Goal: Task Accomplishment & Management: Manage account settings

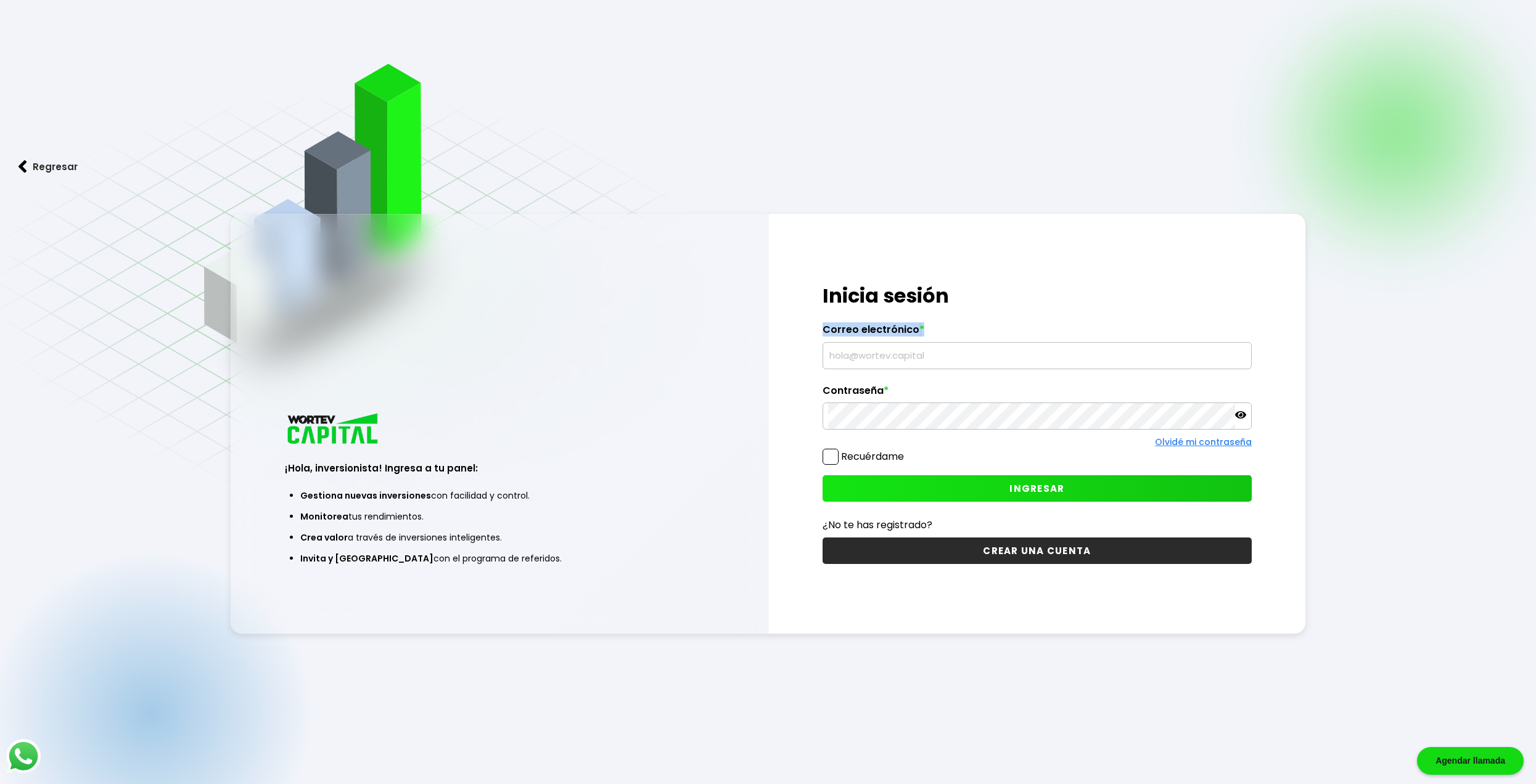
drag, startPoint x: 982, startPoint y: 369, endPoint x: 977, endPoint y: 348, distance: 21.6
click at [982, 365] on div "¡Hola, inversionista! Ingresa tus credenciales para iniciar sesión Inicia sesió…" at bounding box center [1038, 423] width 537 height 419
click at [977, 348] on input "text" at bounding box center [1037, 355] width 418 height 26
click at [967, 356] on input "text" at bounding box center [1037, 355] width 418 height 26
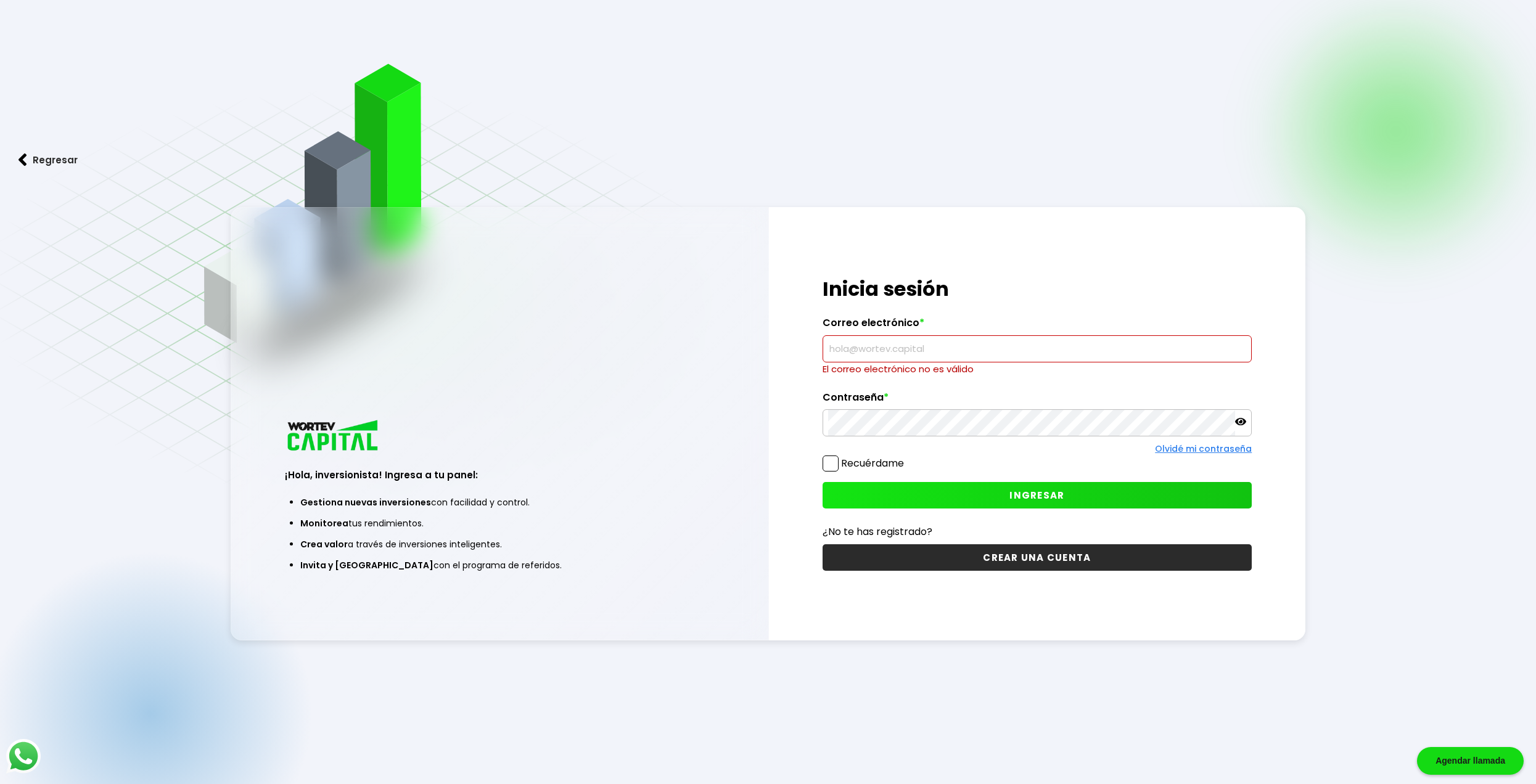
click at [945, 663] on div "Regresar ¡Hola, inversionista! Ingresa a tu panel: Gestiona nuevas inversiones …" at bounding box center [768, 423] width 1536 height 846
click at [913, 352] on input "text" at bounding box center [1037, 349] width 418 height 26
drag, startPoint x: 871, startPoint y: 326, endPoint x: 871, endPoint y: 332, distance: 6.0
click at [871, 326] on label "Correo electrónico *" at bounding box center [1037, 326] width 430 height 18
click at [870, 349] on input "text" at bounding box center [1037, 349] width 418 height 26
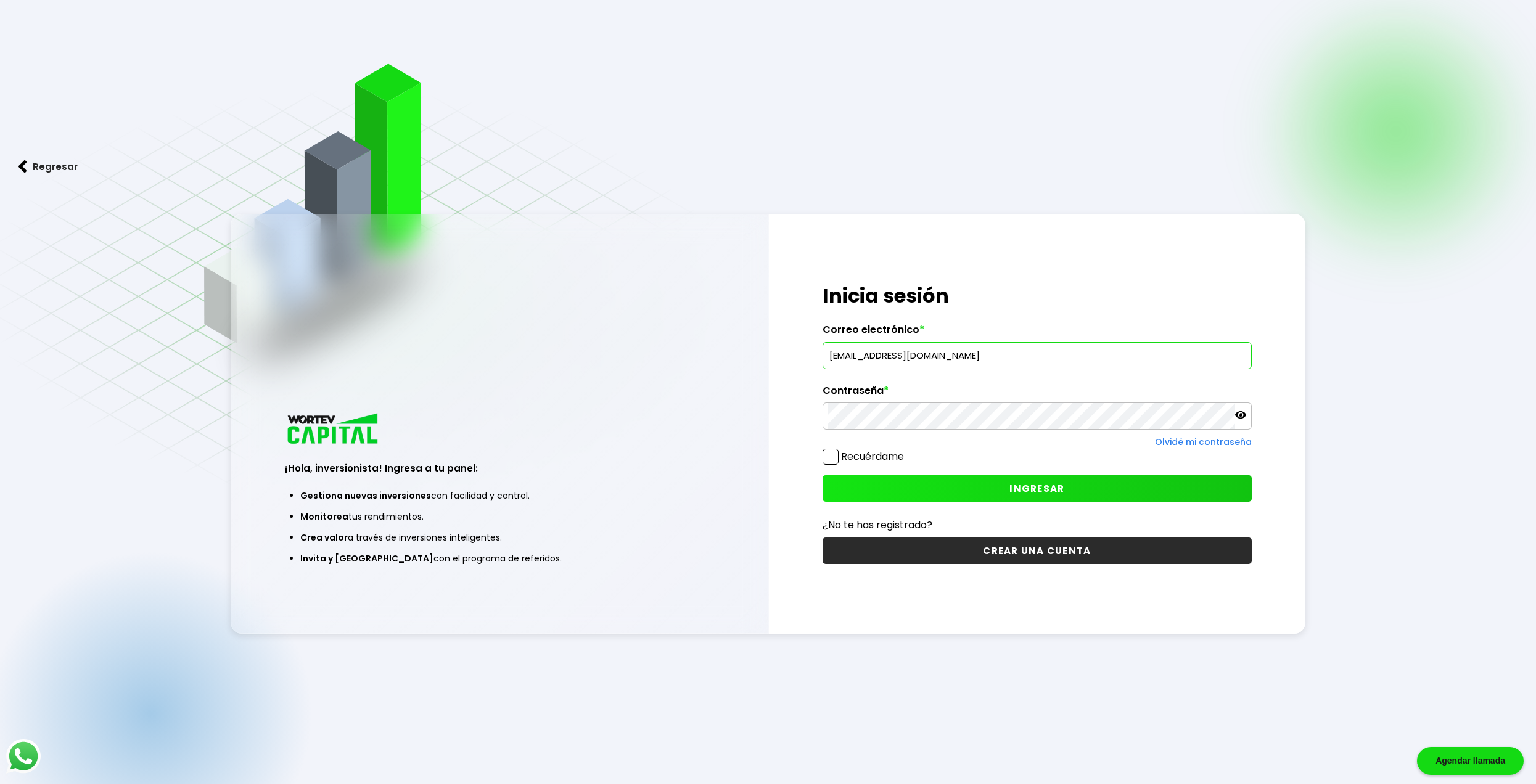
type input "[EMAIL_ADDRESS][DOMAIN_NAME]"
click at [1240, 421] on p at bounding box center [1241, 416] width 11 height 14
click at [1079, 492] on button "INGRESAR" at bounding box center [1037, 489] width 430 height 27
click at [1058, 487] on span "INGRESAR" at bounding box center [1037, 489] width 55 height 13
click at [1001, 358] on input "text" at bounding box center [1037, 355] width 418 height 26
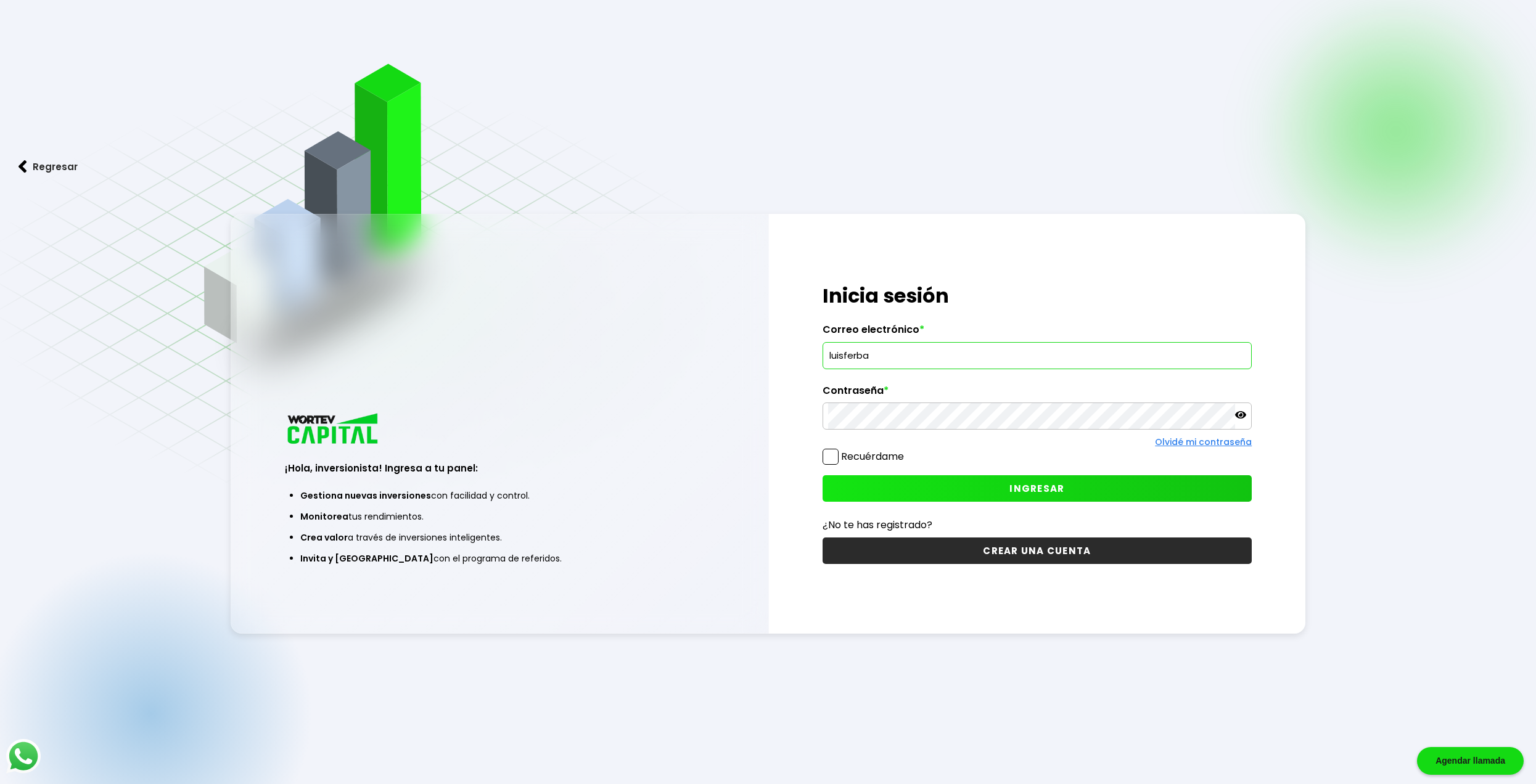
type input "luisferba"
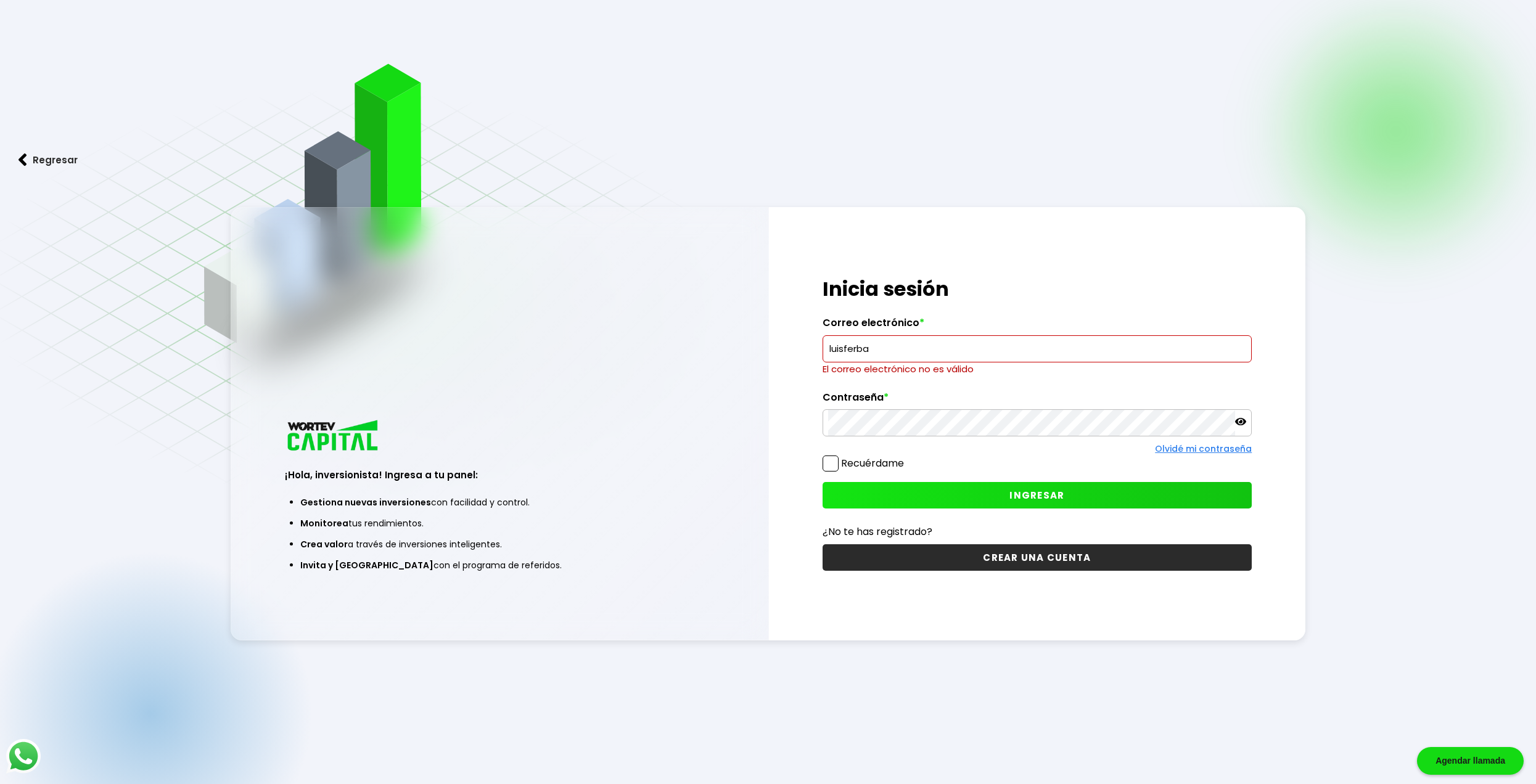
click at [37, 170] on button "Regresar" at bounding box center [48, 160] width 96 height 32
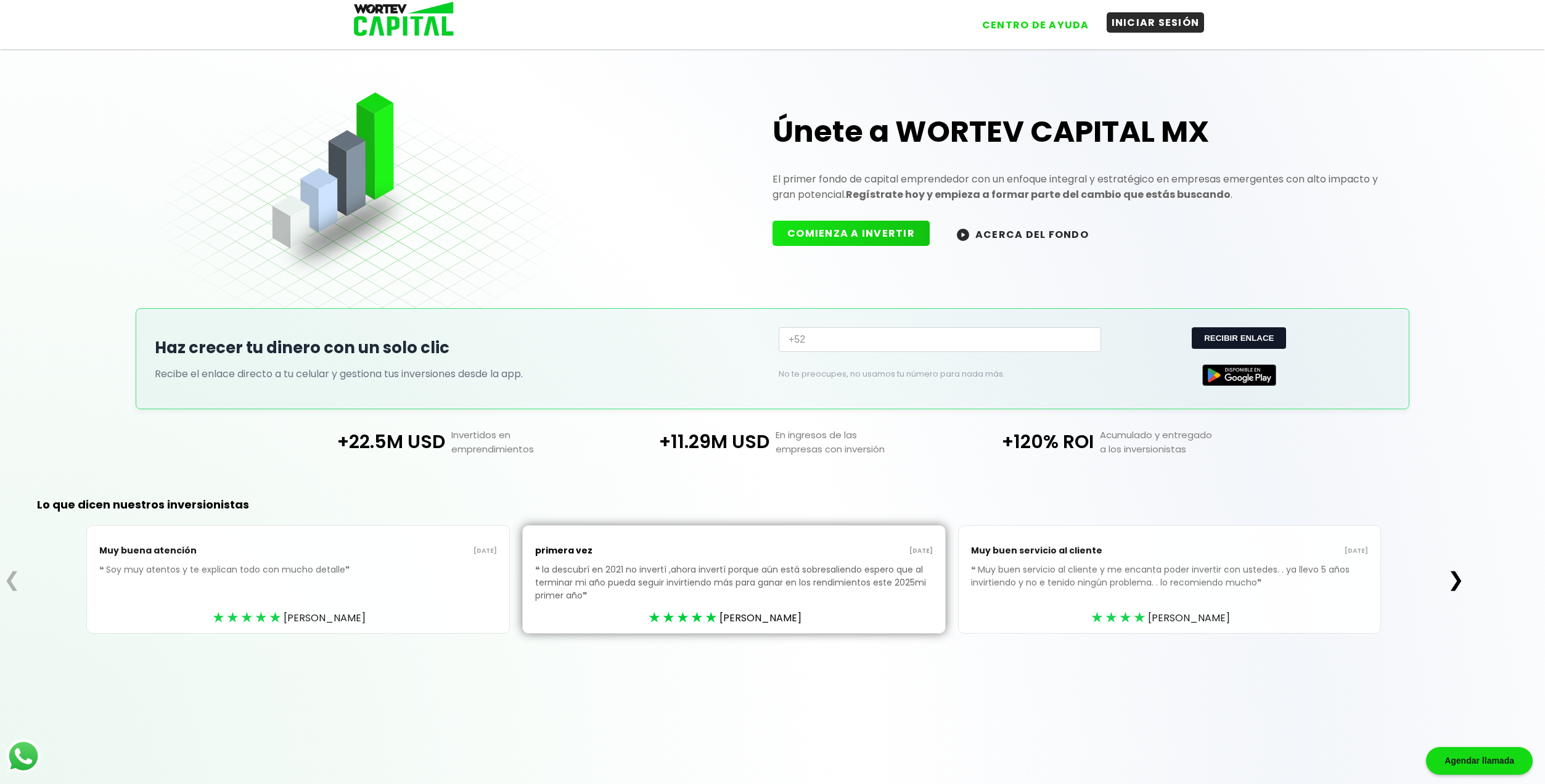
click at [1137, 29] on button "INICIAR SESIÓN" at bounding box center [1155, 22] width 98 height 20
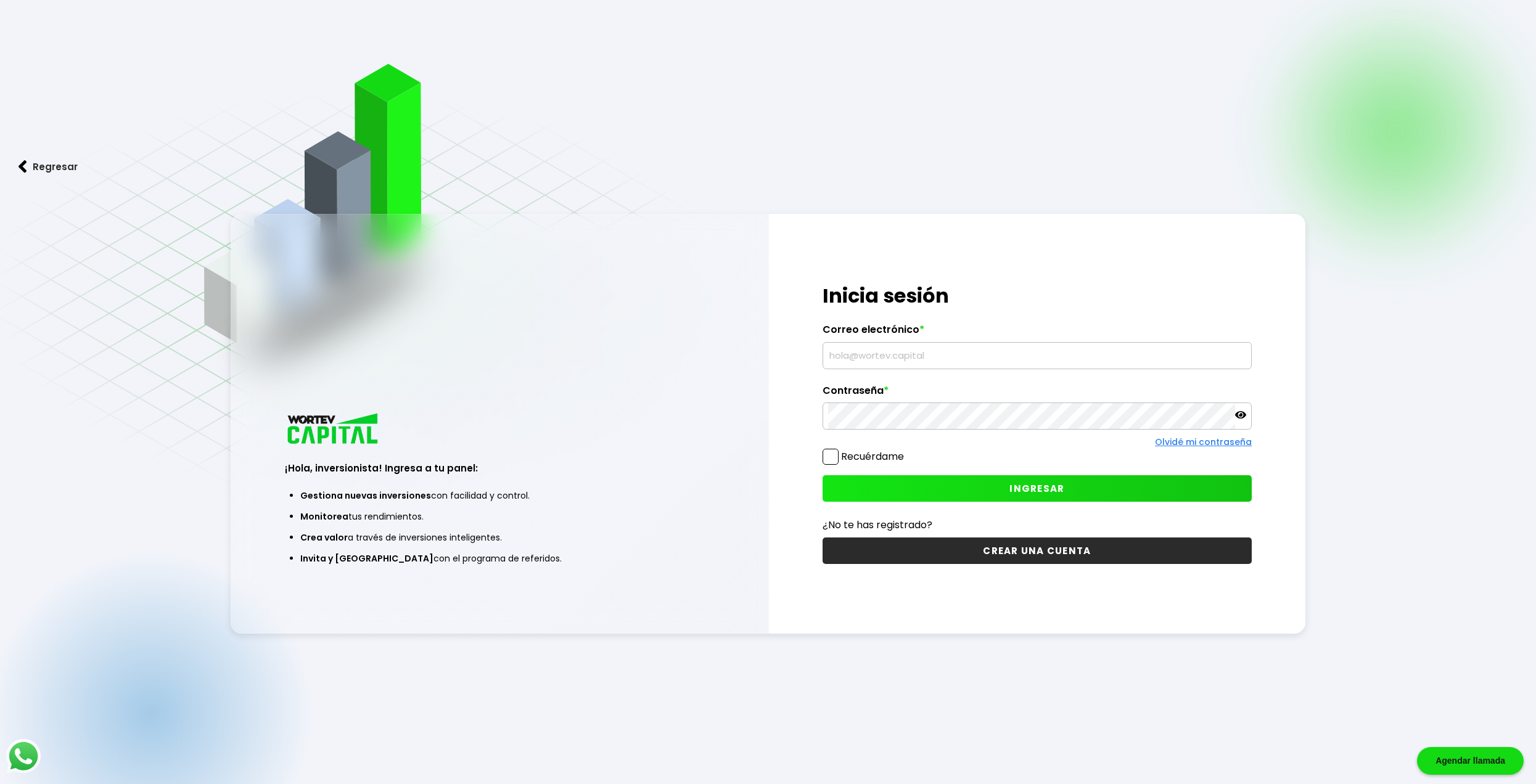
drag, startPoint x: 924, startPoint y: 373, endPoint x: 923, endPoint y: 359, distance: 14.0
click at [923, 372] on div "¡Hola, inversionista! Ingresa tus credenciales para iniciar sesión Inicia sesió…" at bounding box center [1038, 423] width 537 height 419
click at [923, 359] on input "text" at bounding box center [1037, 355] width 418 height 26
type input "[EMAIL_ADDRESS][DOMAIN_NAME]"
click at [1071, 487] on button "INGRESAR" at bounding box center [1037, 489] width 430 height 27
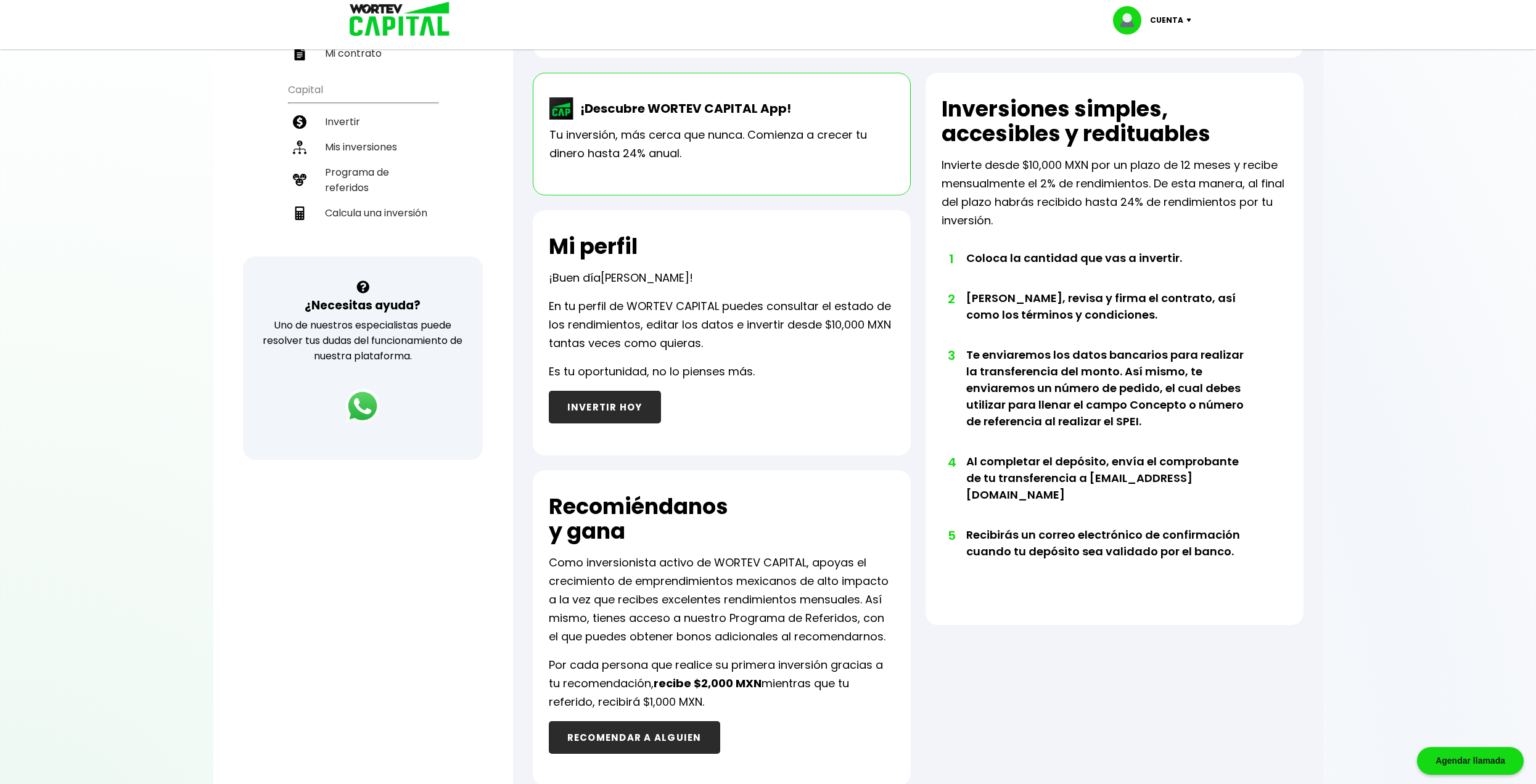
scroll to position [123, 0]
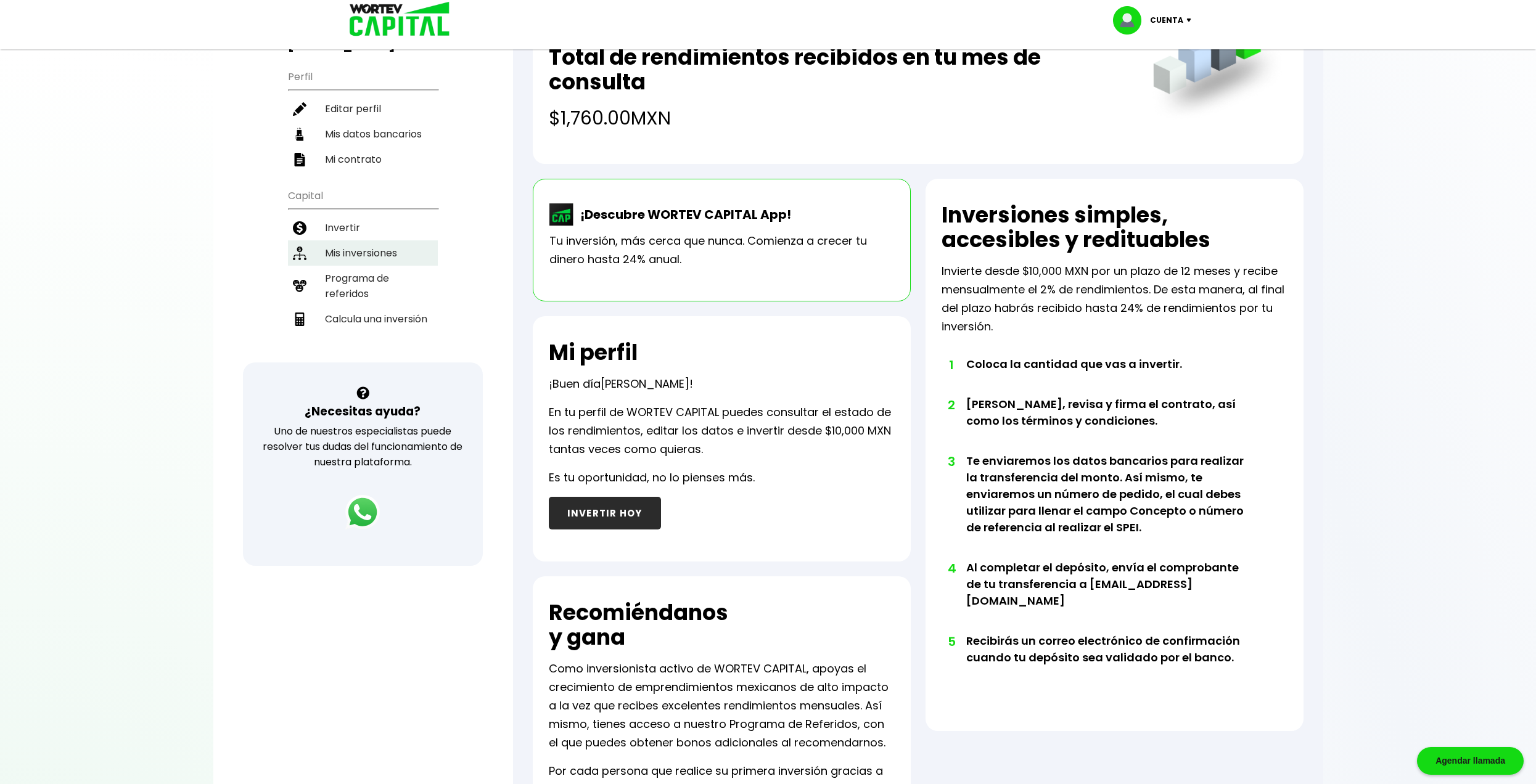
click at [355, 248] on li "Mis inversiones" at bounding box center [362, 252] width 150 height 26
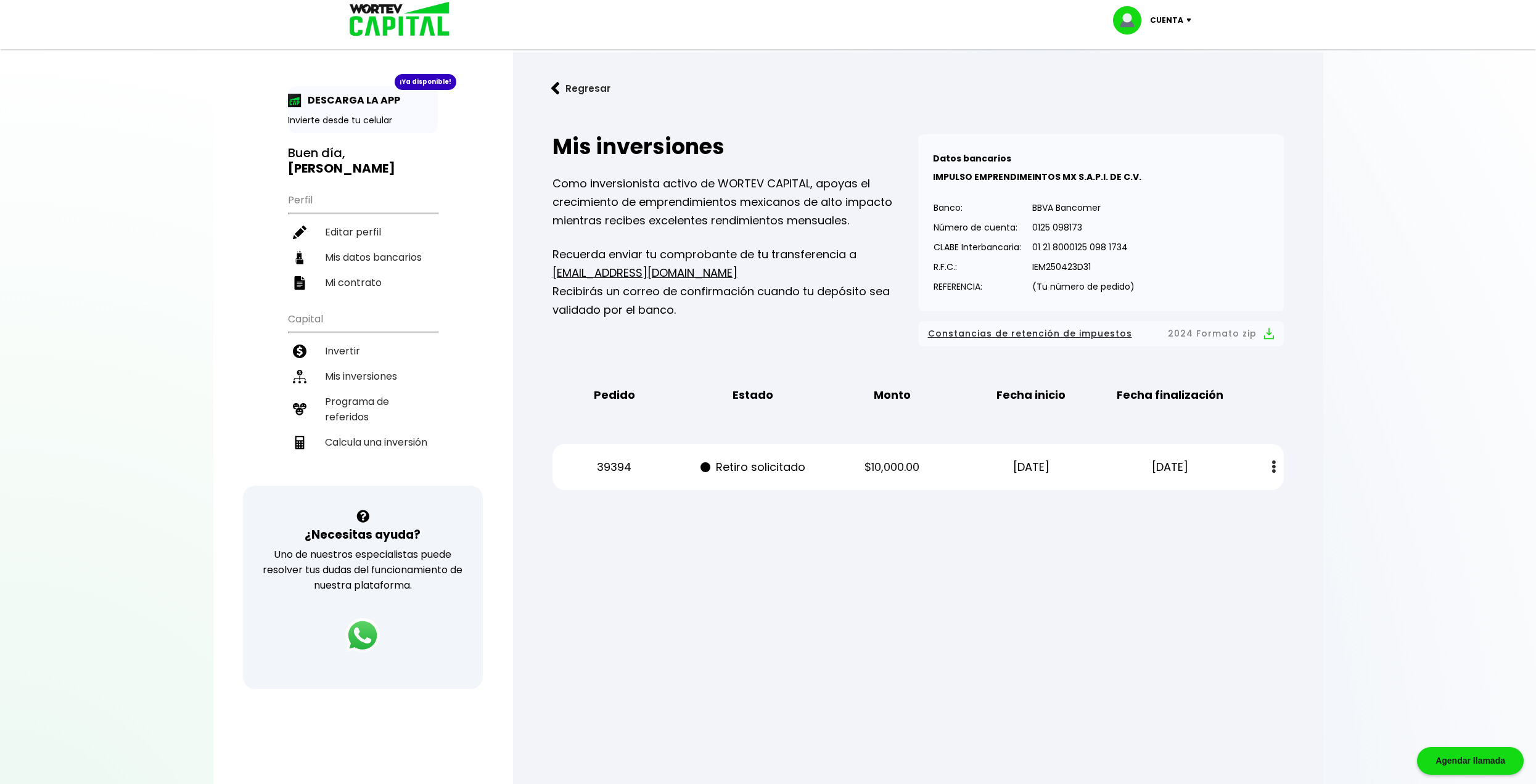
click at [383, 109] on div "¡Ya disponible! DESCARGA LA APP Invierte desde tu celular" at bounding box center [362, 110] width 150 height 47
click at [426, 87] on div "¡Ya disponible!" at bounding box center [425, 82] width 62 height 16
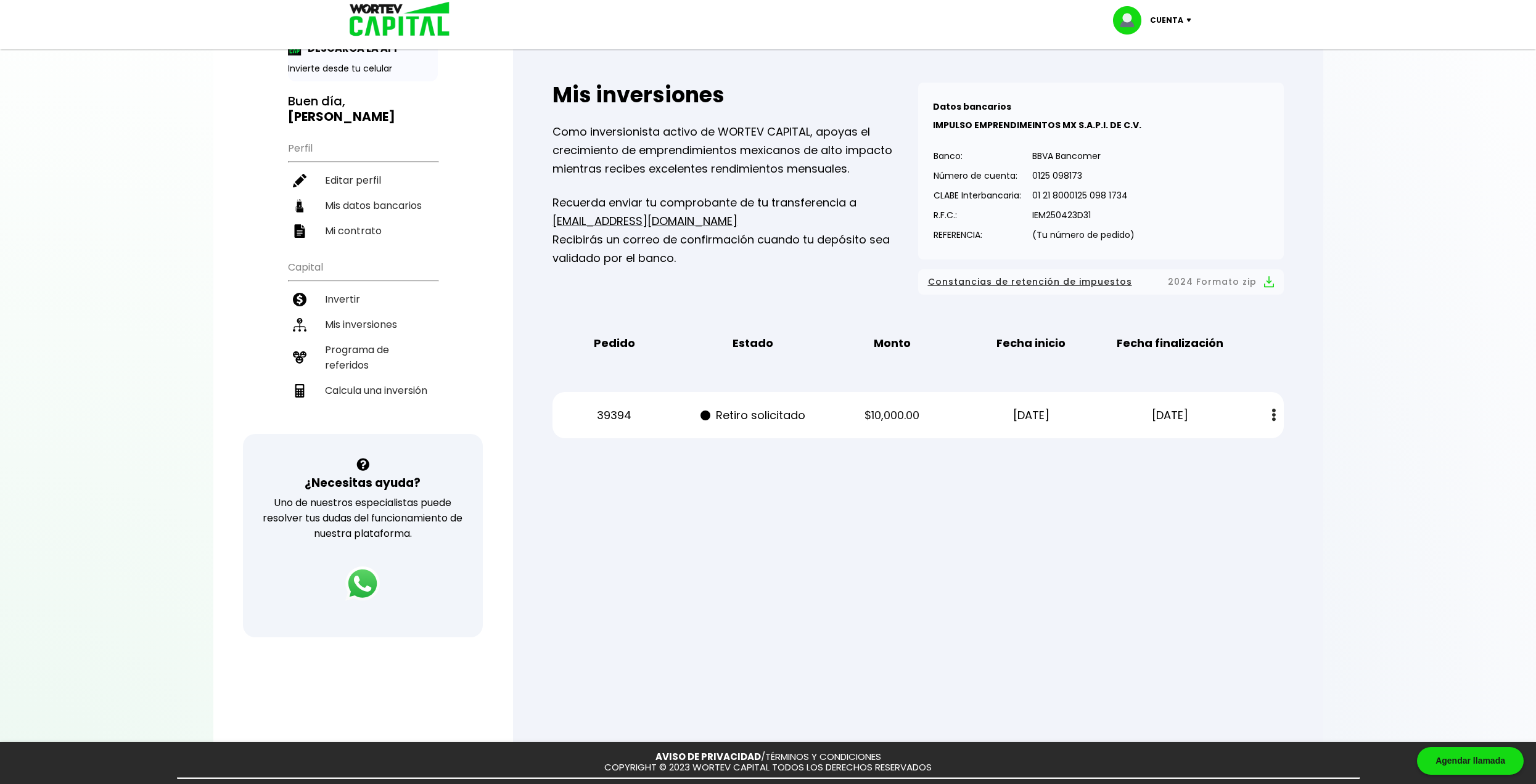
scroll to position [106, 0]
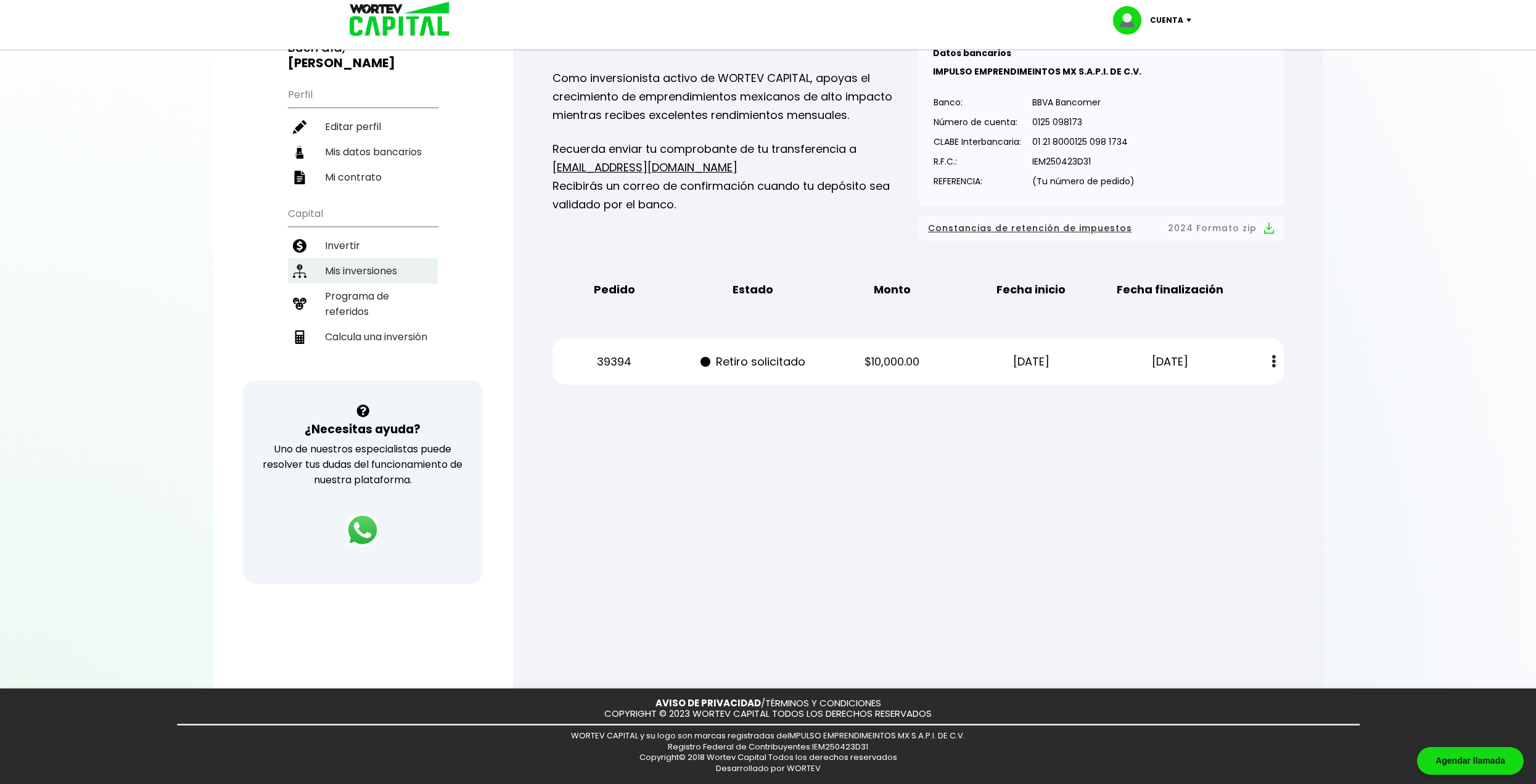
click at [374, 272] on li "Mis inversiones" at bounding box center [362, 271] width 150 height 26
click at [350, 252] on li "Invertir" at bounding box center [362, 246] width 150 height 26
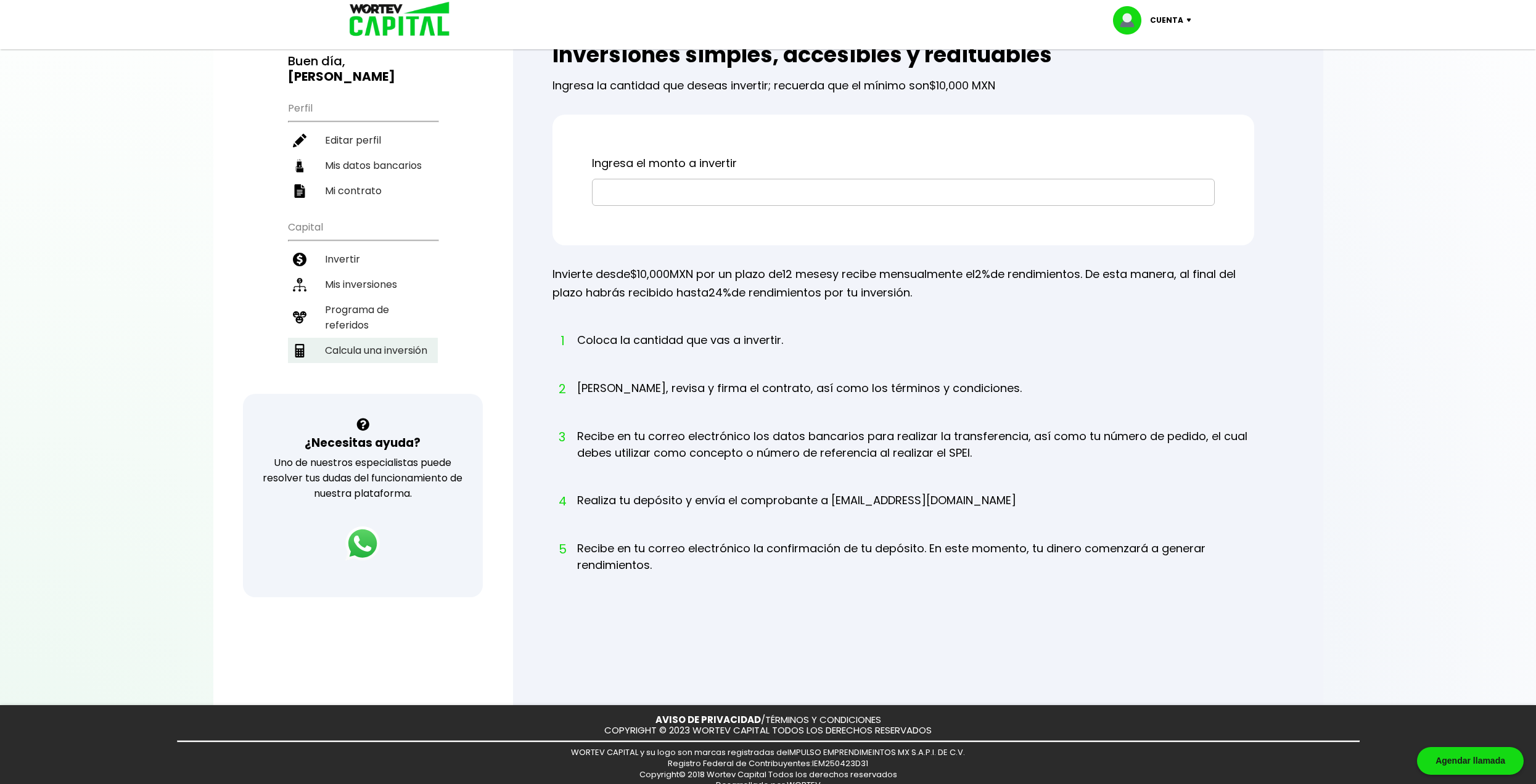
scroll to position [109, 0]
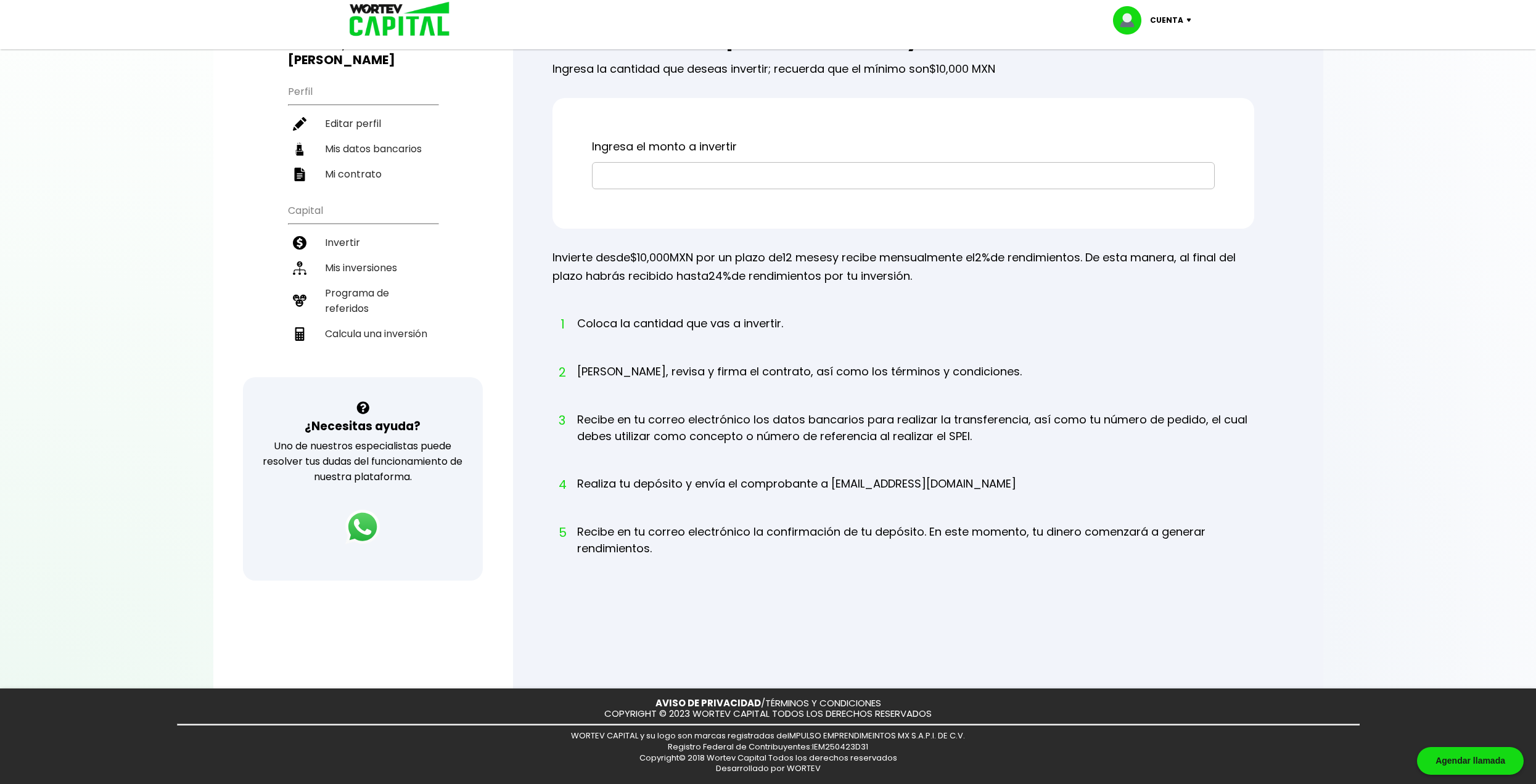
drag, startPoint x: 1258, startPoint y: 619, endPoint x: 1171, endPoint y: 592, distance: 91.1
click at [1258, 619] on div "Inversiones simples, accesibles y redituables Ingresa la cantidad que deseas in…" at bounding box center [918, 336] width 771 height 662
click at [1209, 713] on div "AVISO DE PRIVACIDAD / TÉRMINOS Y CONDICIONES COPYRIGHT © 2023 WORTEV CAPITAL TO…" at bounding box center [768, 736] width 1536 height 95
click at [378, 271] on li "Mis inversiones" at bounding box center [362, 268] width 150 height 26
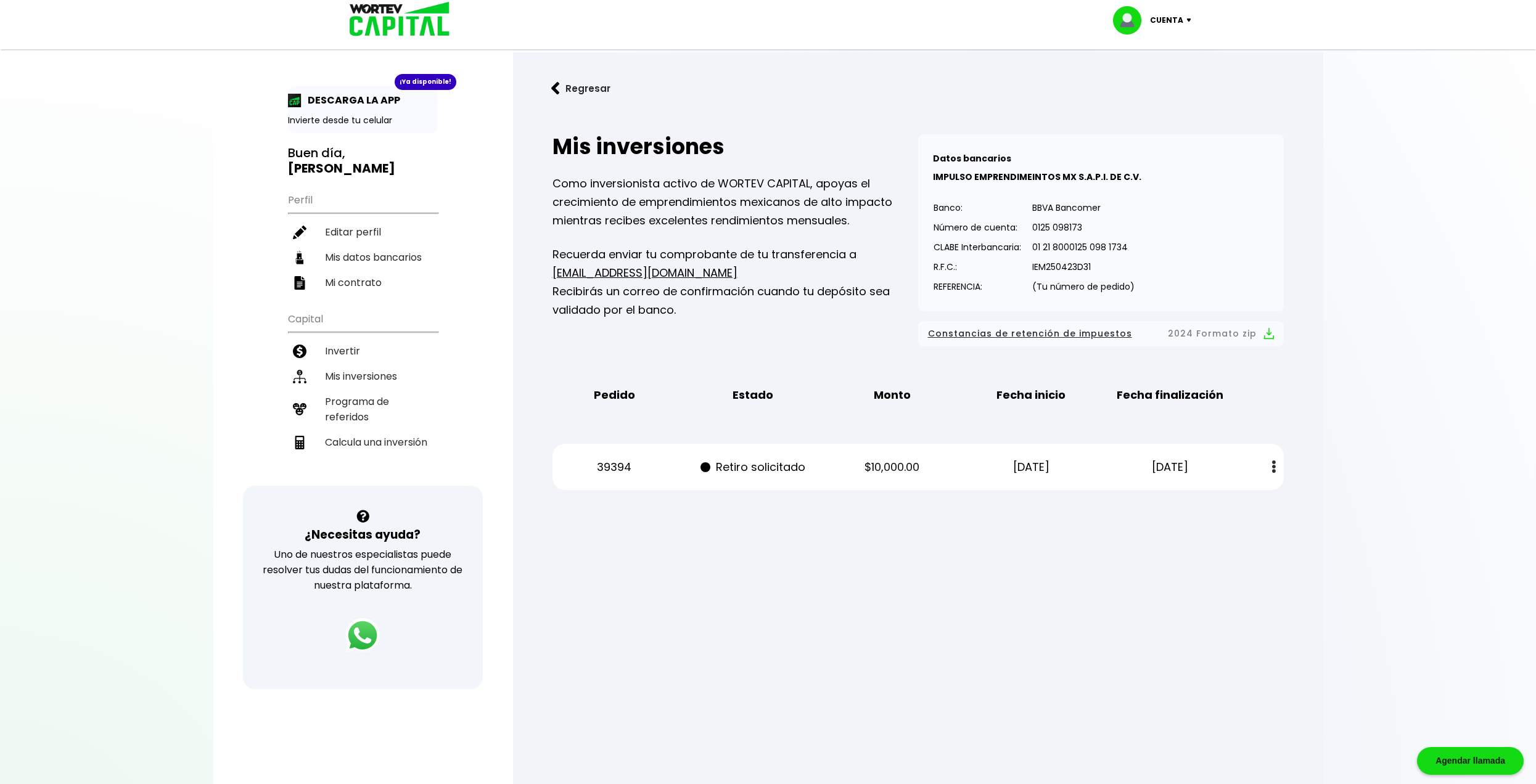
click at [1268, 471] on button at bounding box center [1274, 467] width 17 height 27
click at [1263, 429] on div "Mis inversiones Como inversionista activo de WORTEV CAPITAL, apoyas el crecimie…" at bounding box center [918, 312] width 771 height 395
click at [1297, 423] on div "Mis inversiones Como inversionista activo de WORTEV CAPITAL, apoyas el crecimie…" at bounding box center [918, 312] width 771 height 395
click at [1077, 263] on p "IEM250423D31" at bounding box center [1082, 266] width 102 height 18
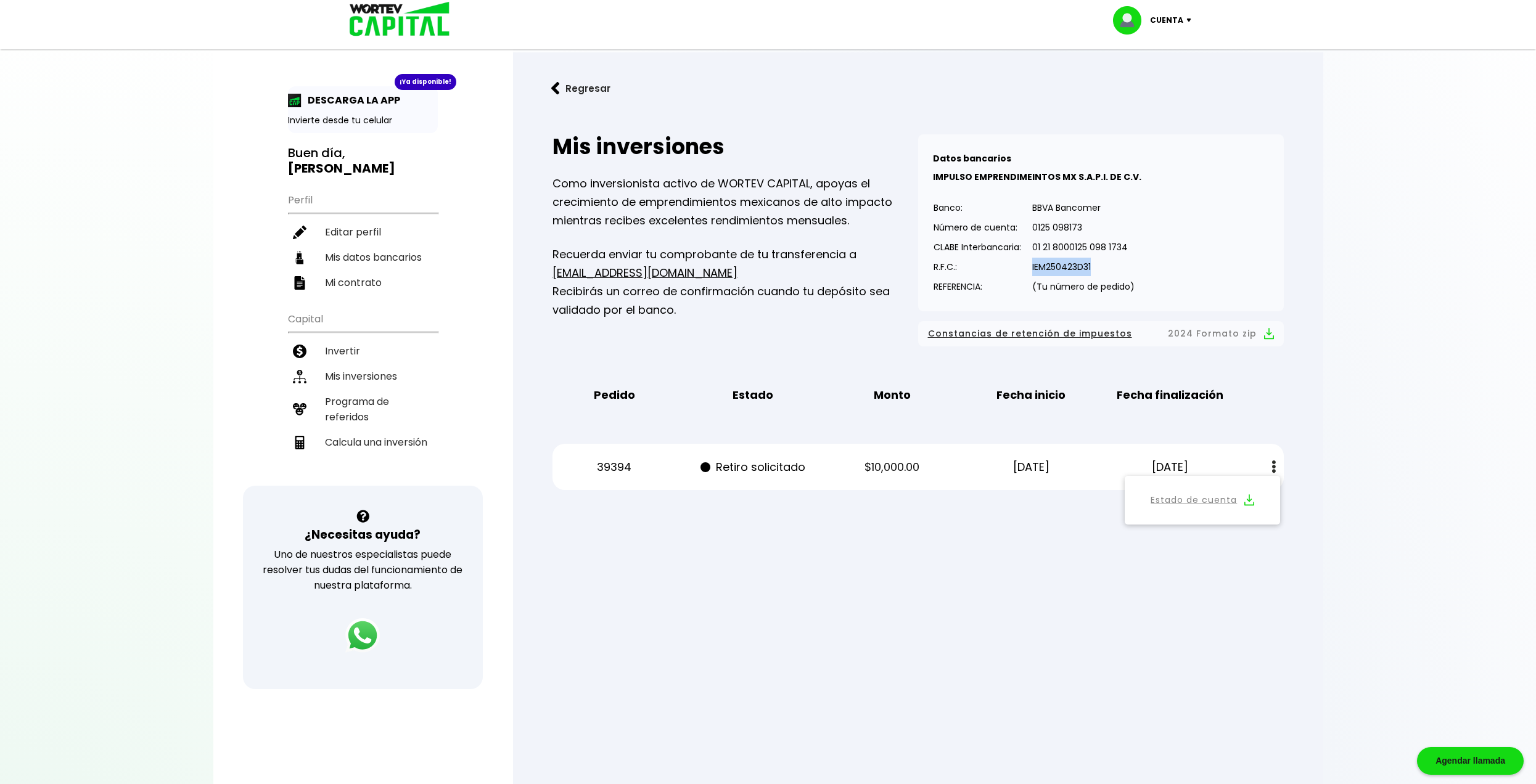
copy p "IEM250423D31"
